Goal: Transaction & Acquisition: Purchase product/service

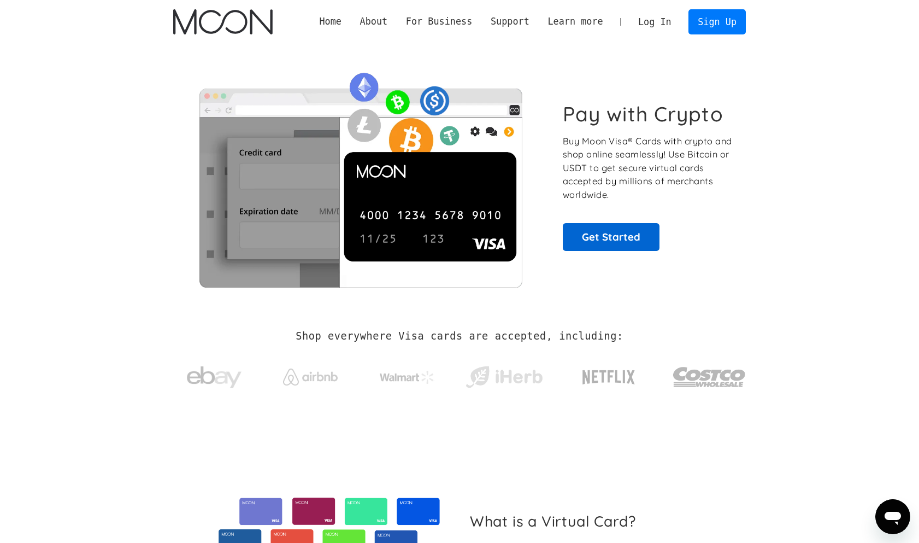
click at [624, 235] on link "Get Started" at bounding box center [611, 236] width 97 height 27
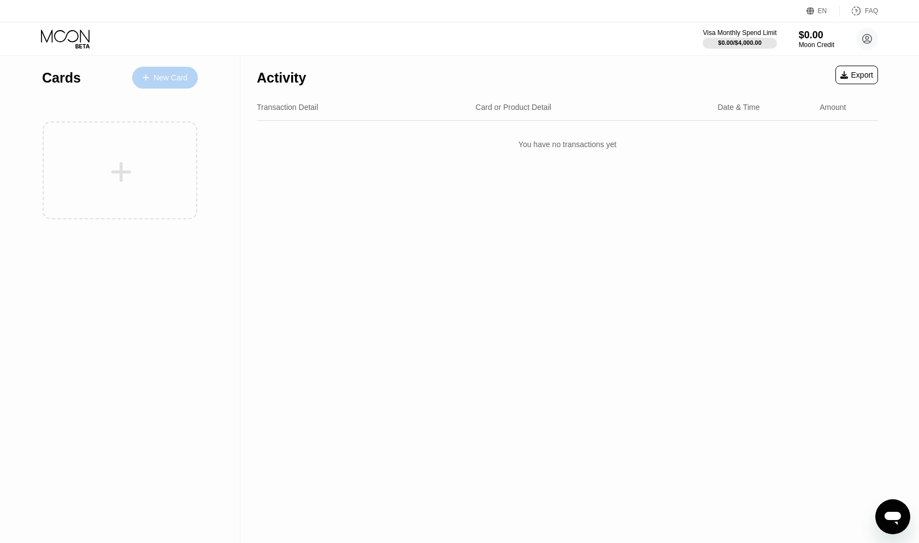
click at [165, 87] on div "New Card" at bounding box center [165, 78] width 66 height 22
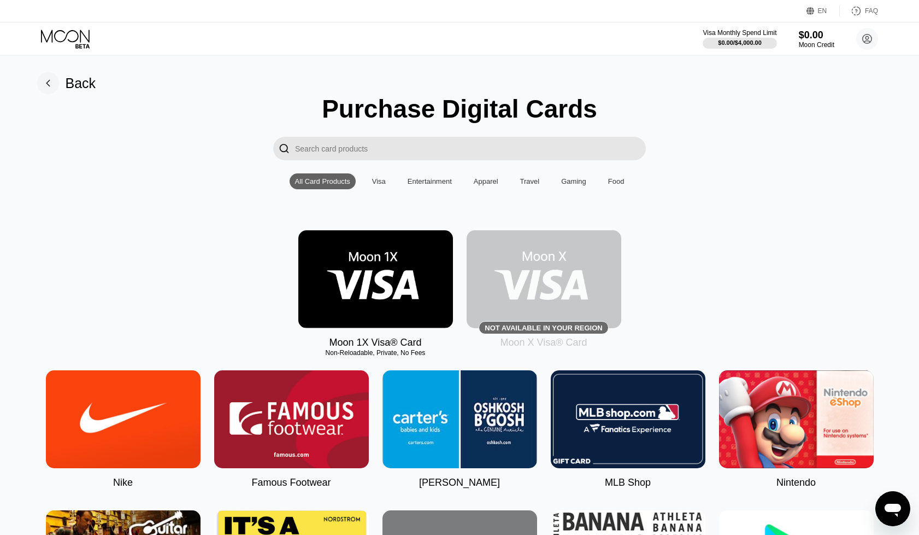
click at [825, 14] on div "EN" at bounding box center [822, 11] width 9 height 8
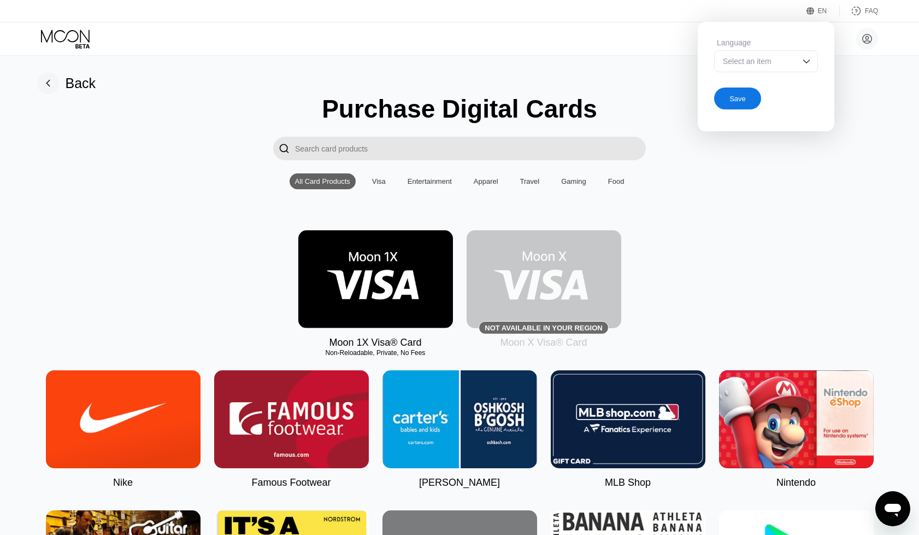
click at [799, 67] on div "Select an item" at bounding box center [766, 61] width 104 height 22
click at [756, 14] on div "EN Language Select an item Save FAQ" at bounding box center [459, 11] width 919 height 22
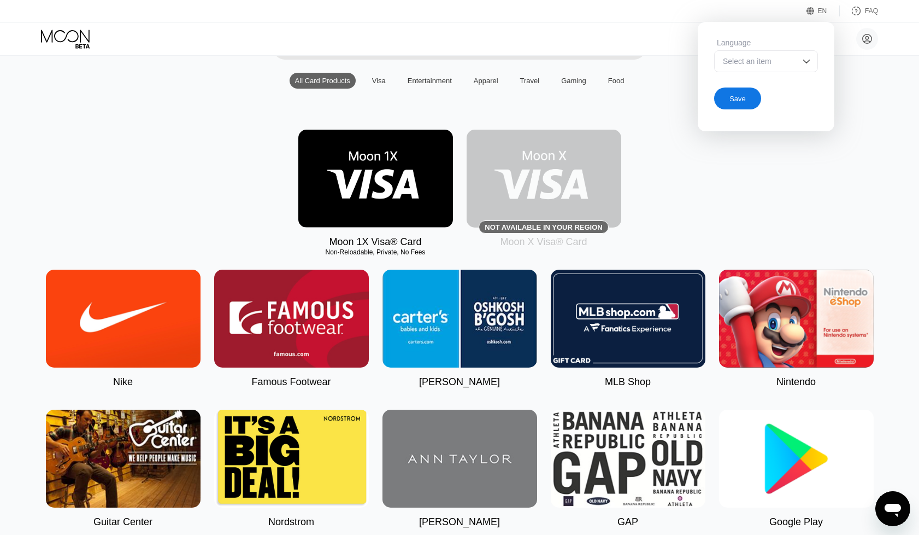
click at [404, 202] on img at bounding box center [375, 179] width 155 height 98
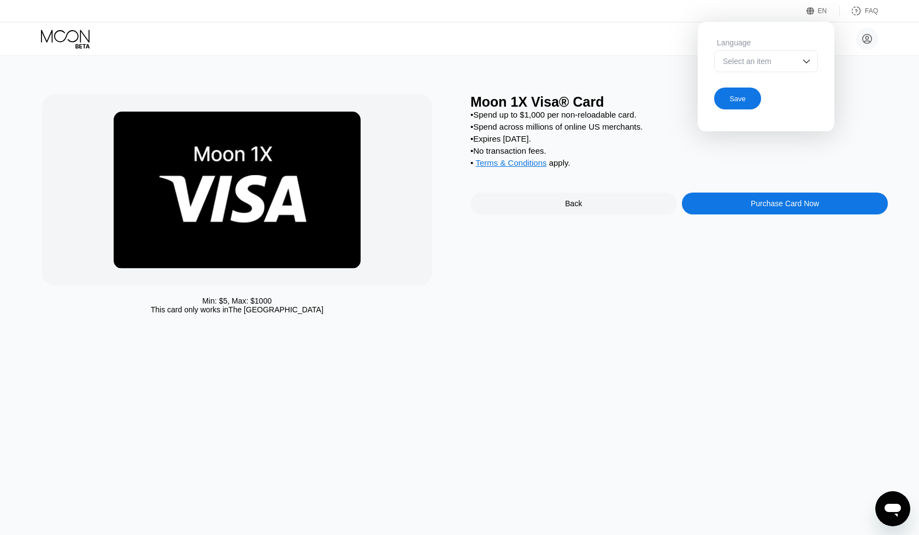
click at [715, 145] on div "• Spend up to $1,000 per non-reloadable card. • Spend across millions of online…" at bounding box center [680, 141] width 418 height 63
click at [826, 7] on div "EN" at bounding box center [822, 11] width 9 height 8
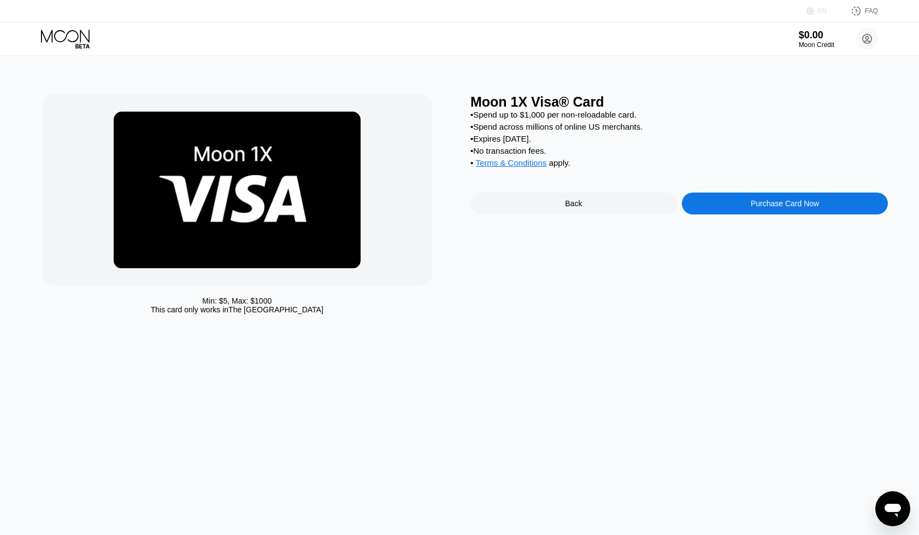
click at [825, 8] on div "EN" at bounding box center [822, 11] width 9 height 8
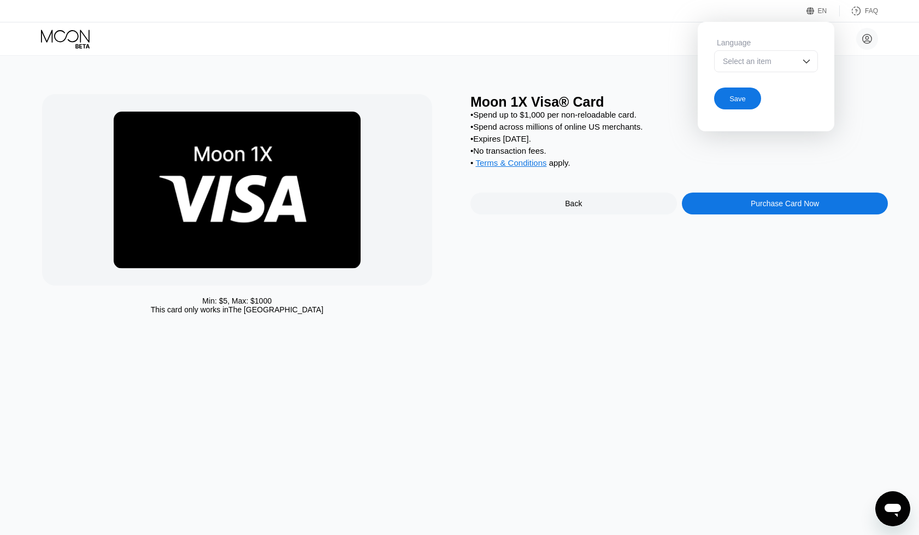
click at [811, 64] on img at bounding box center [806, 61] width 11 height 11
click at [823, 13] on div "EN" at bounding box center [822, 11] width 9 height 8
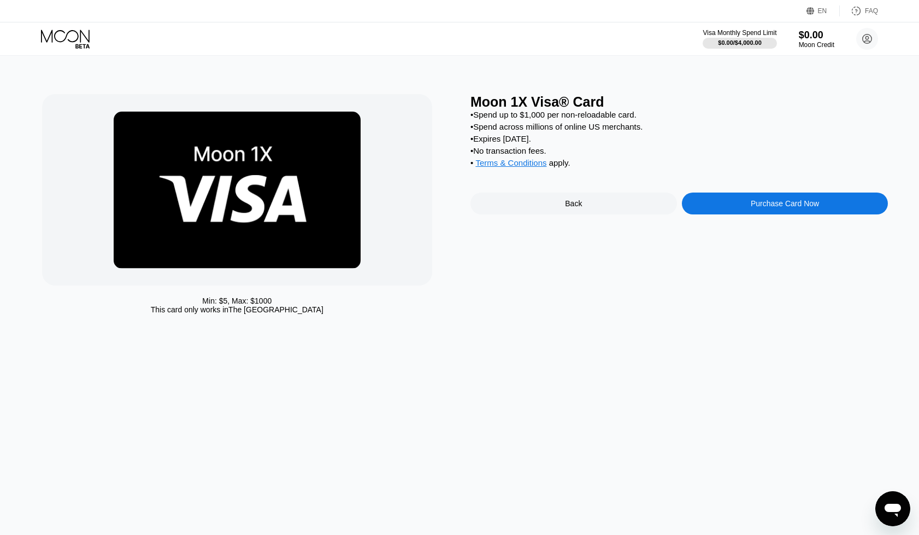
click at [692, 126] on div "• Spend across millions of online US merchants." at bounding box center [680, 126] width 418 height 9
click at [734, 196] on div "Purchase Card Now" at bounding box center [785, 203] width 207 height 22
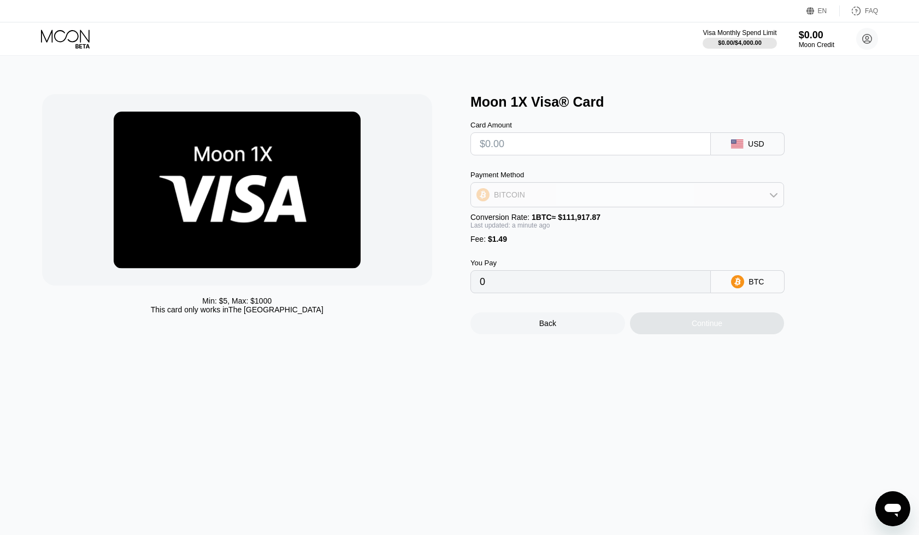
click at [778, 194] on icon at bounding box center [774, 194] width 9 height 9
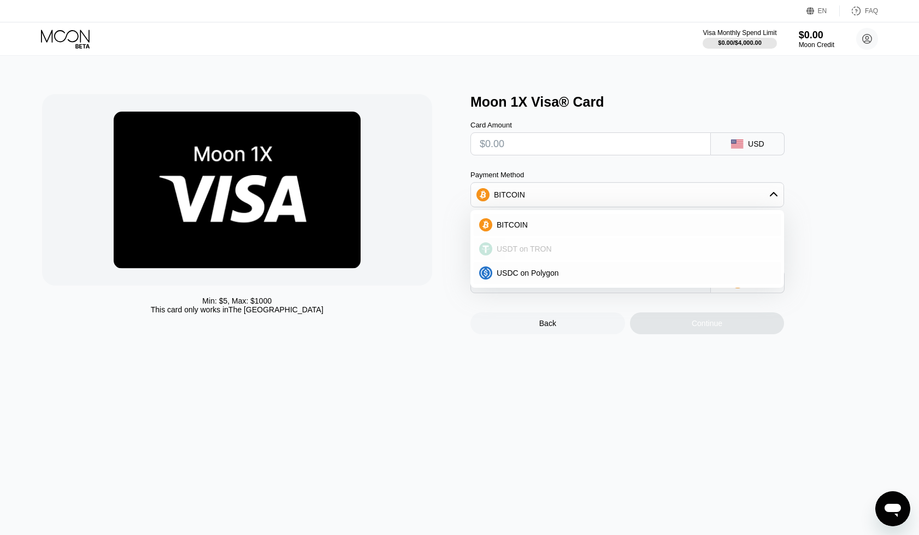
click at [538, 246] on span "USDT on TRON" at bounding box center [524, 248] width 55 height 9
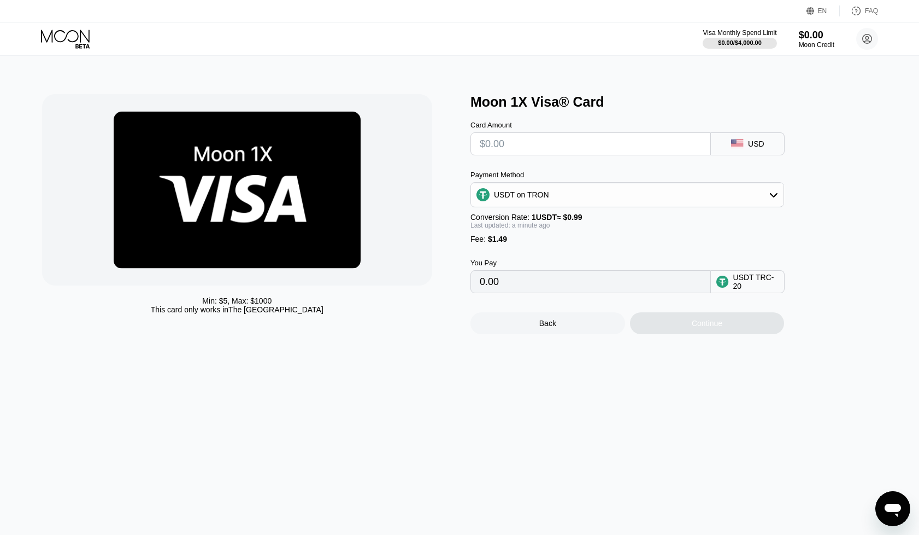
click at [777, 197] on icon at bounding box center [774, 194] width 9 height 9
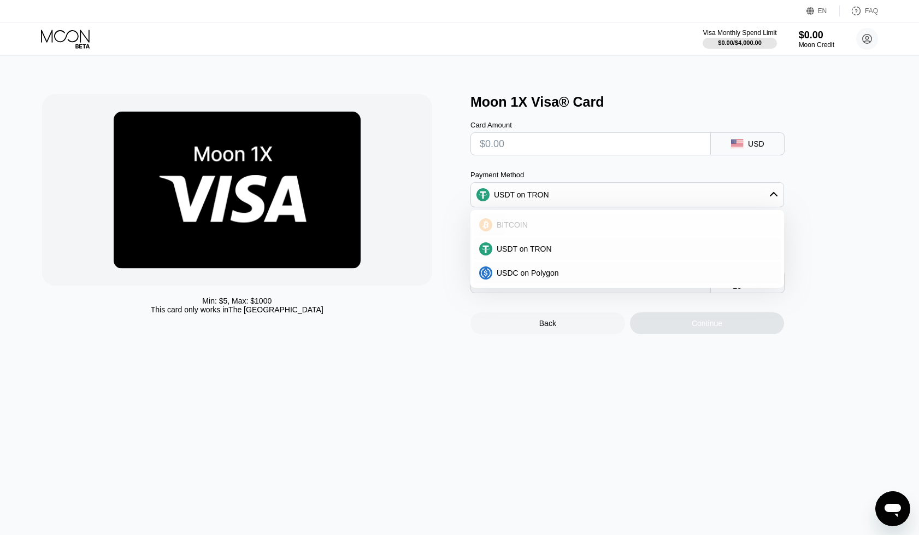
click at [742, 227] on div "BITCOIN" at bounding box center [633, 224] width 283 height 9
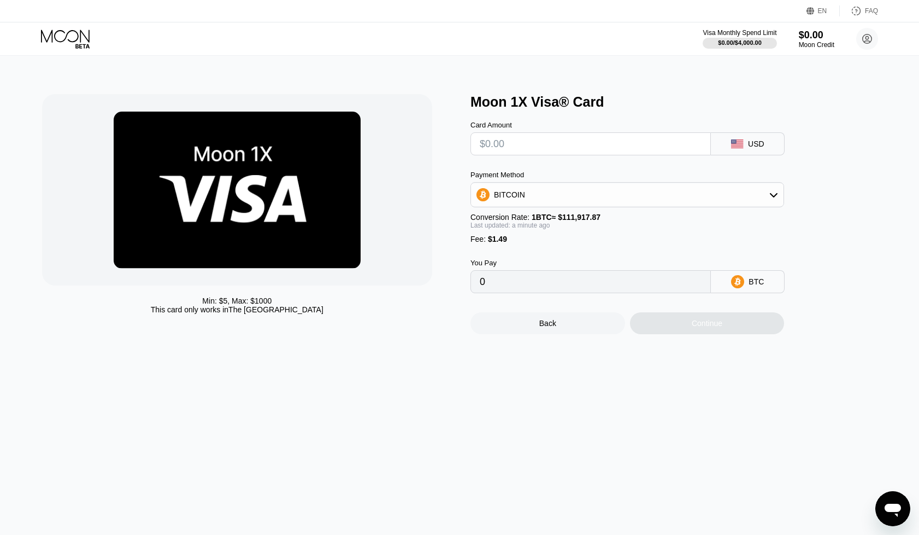
click at [767, 195] on div "BITCOIN" at bounding box center [627, 195] width 313 height 22
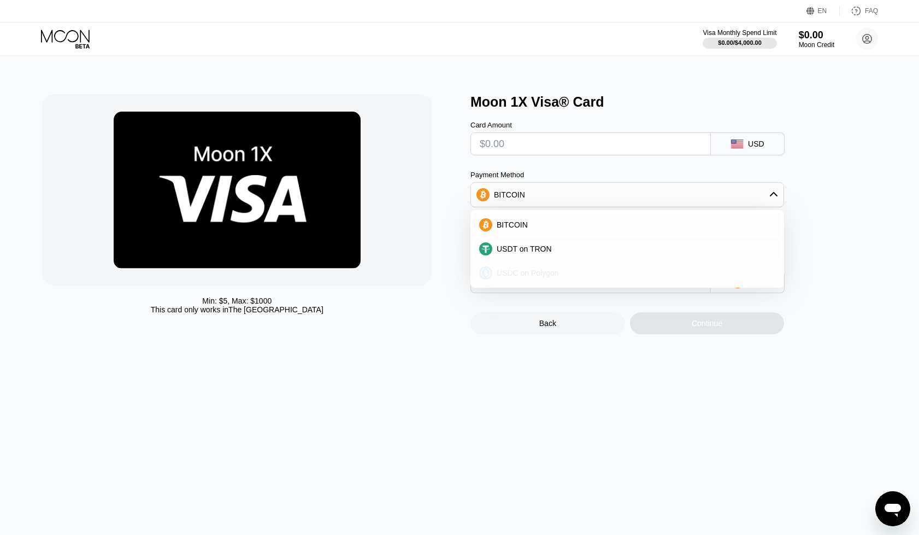
click at [714, 267] on div "USDC on Polygon" at bounding box center [627, 273] width 307 height 22
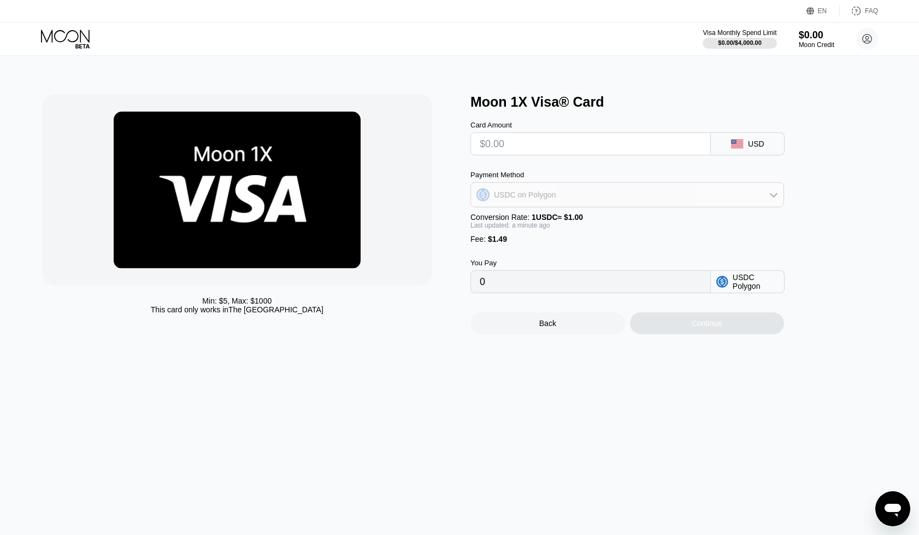
click at [761, 187] on div "USDC on Polygon" at bounding box center [627, 195] width 313 height 22
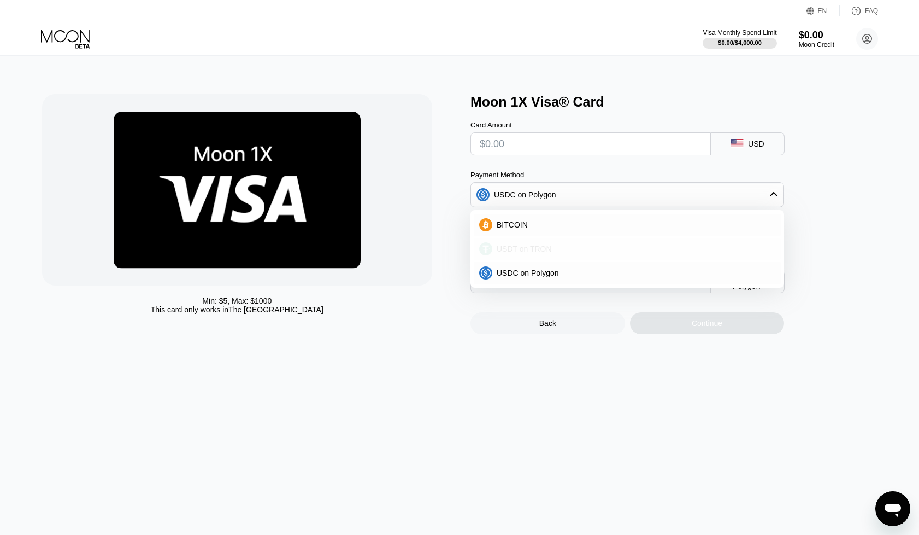
click at [729, 241] on div "USDT on TRON" at bounding box center [627, 249] width 307 height 22
type input "0.00"
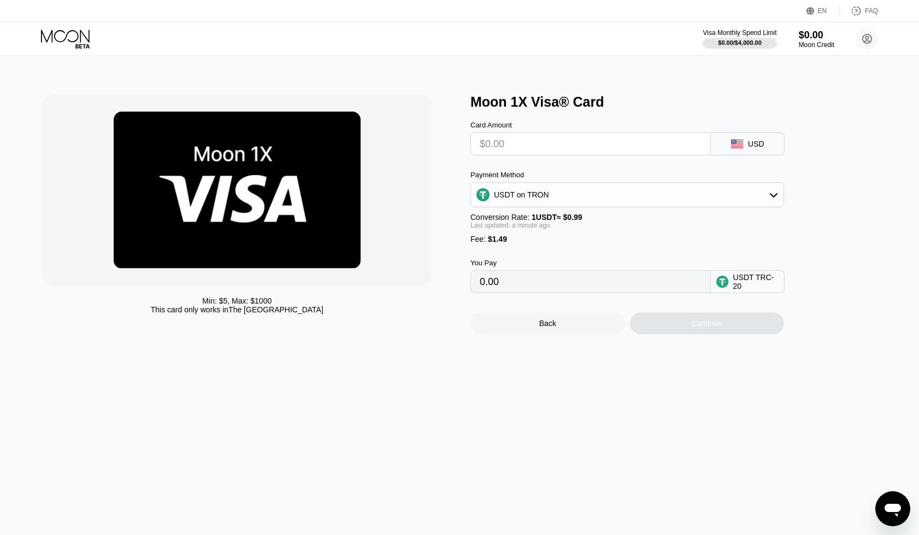
click at [772, 287] on div "USDT TRC-20" at bounding box center [756, 281] width 46 height 17
click at [503, 289] on input "0.00" at bounding box center [591, 282] width 222 height 22
click at [503, 148] on input "text" at bounding box center [591, 144] width 222 height 22
type input "$56"
type input "58.07"
